Goal: Find specific page/section: Find specific page/section

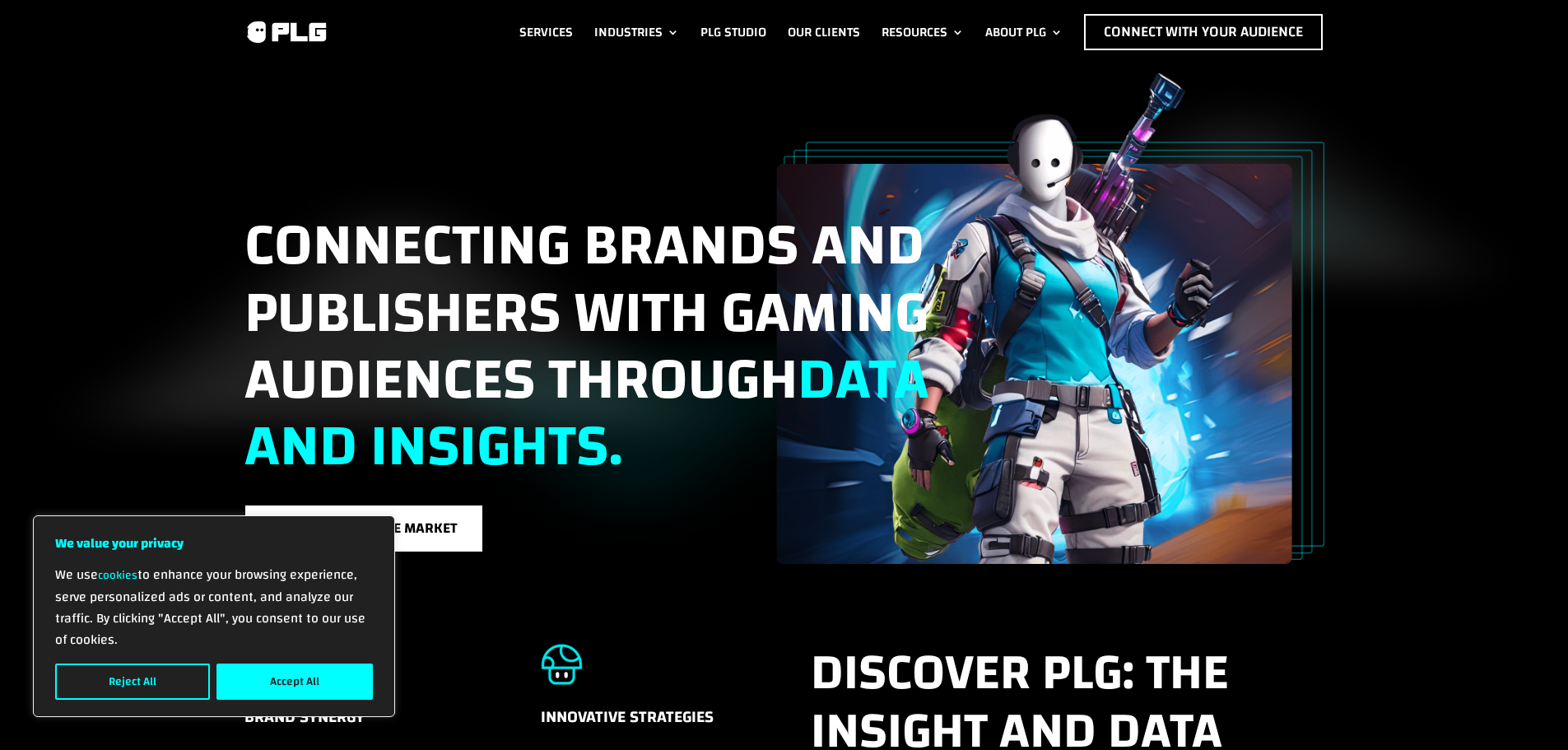
click at [286, 671] on button "Accept All" at bounding box center [295, 681] width 157 height 36
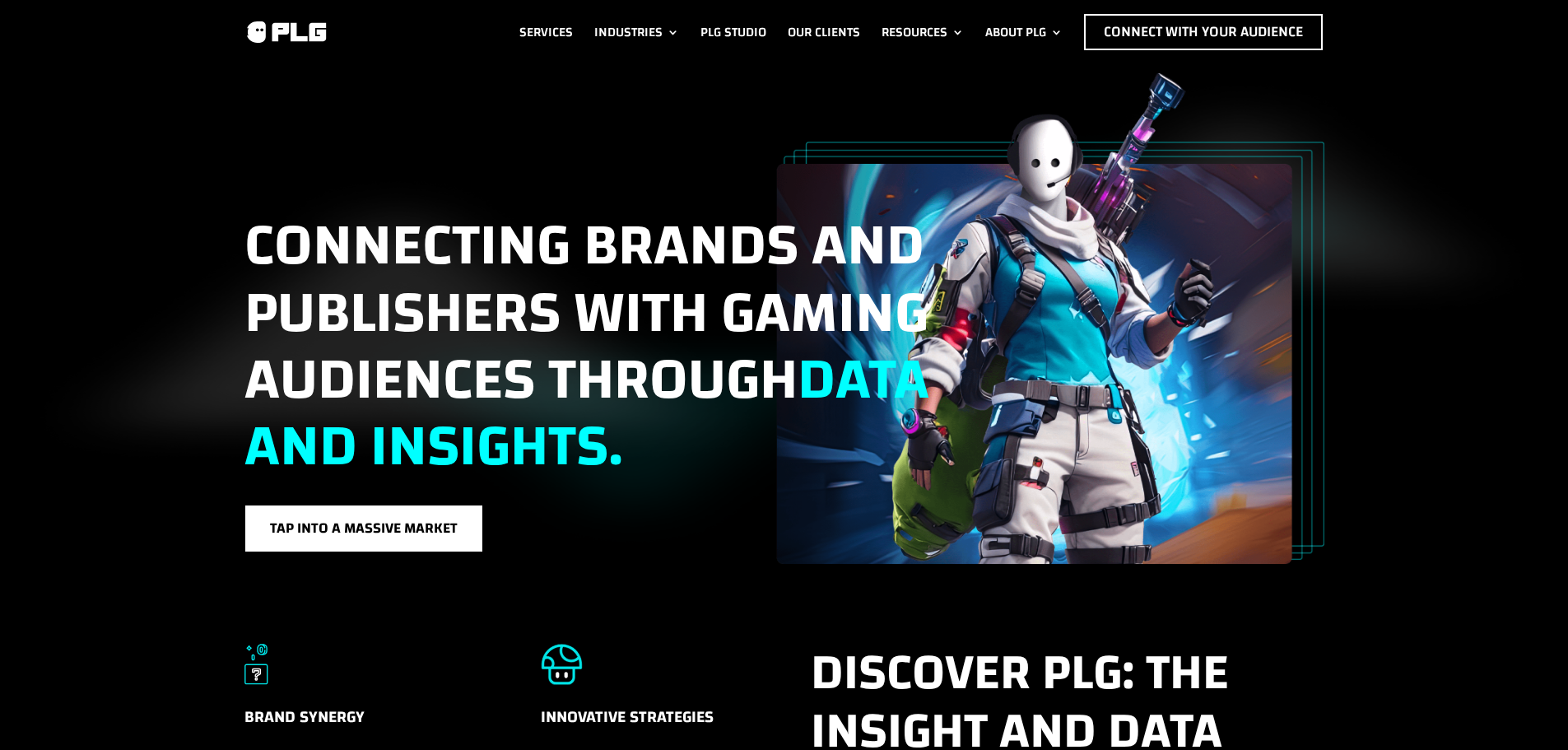
click at [1048, 30] on link "About PLG" at bounding box center [1024, 31] width 78 height 36
